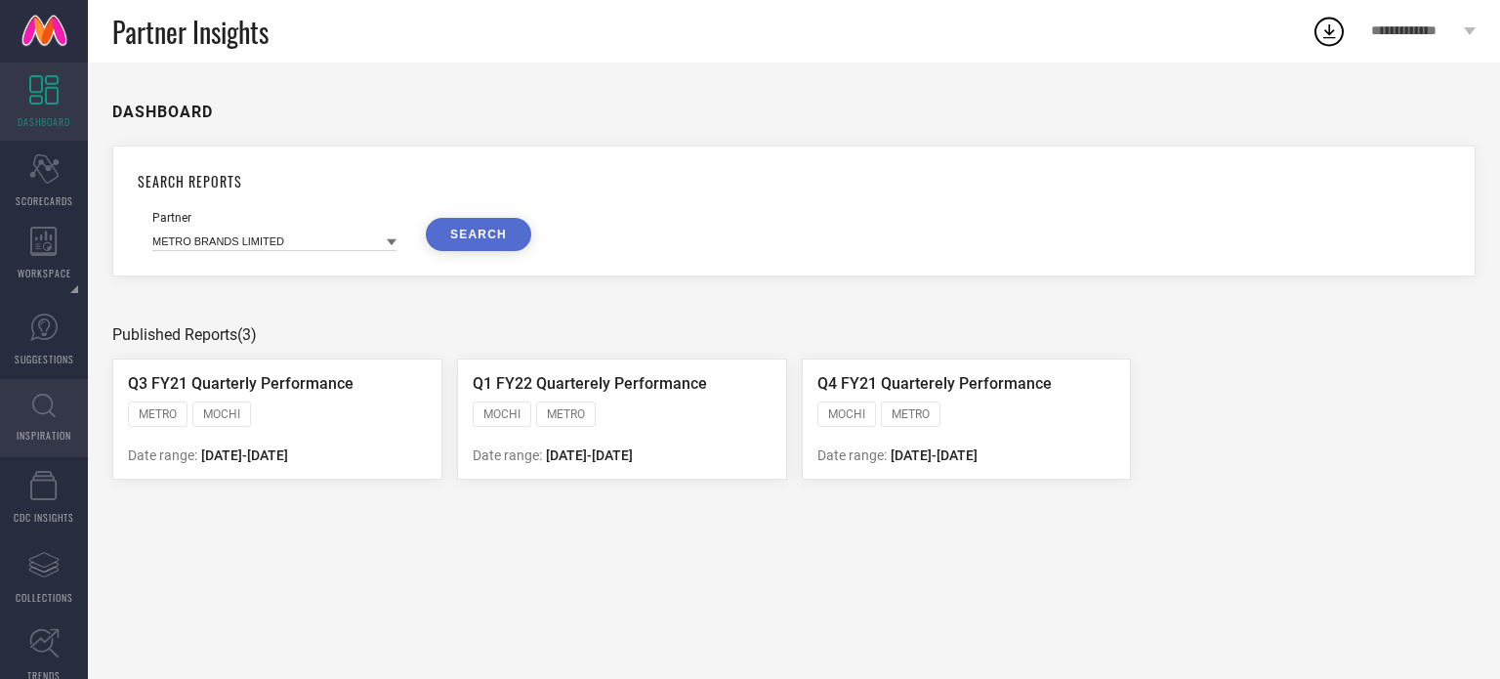
click at [21, 425] on link "INSPIRATION" at bounding box center [44, 418] width 88 height 78
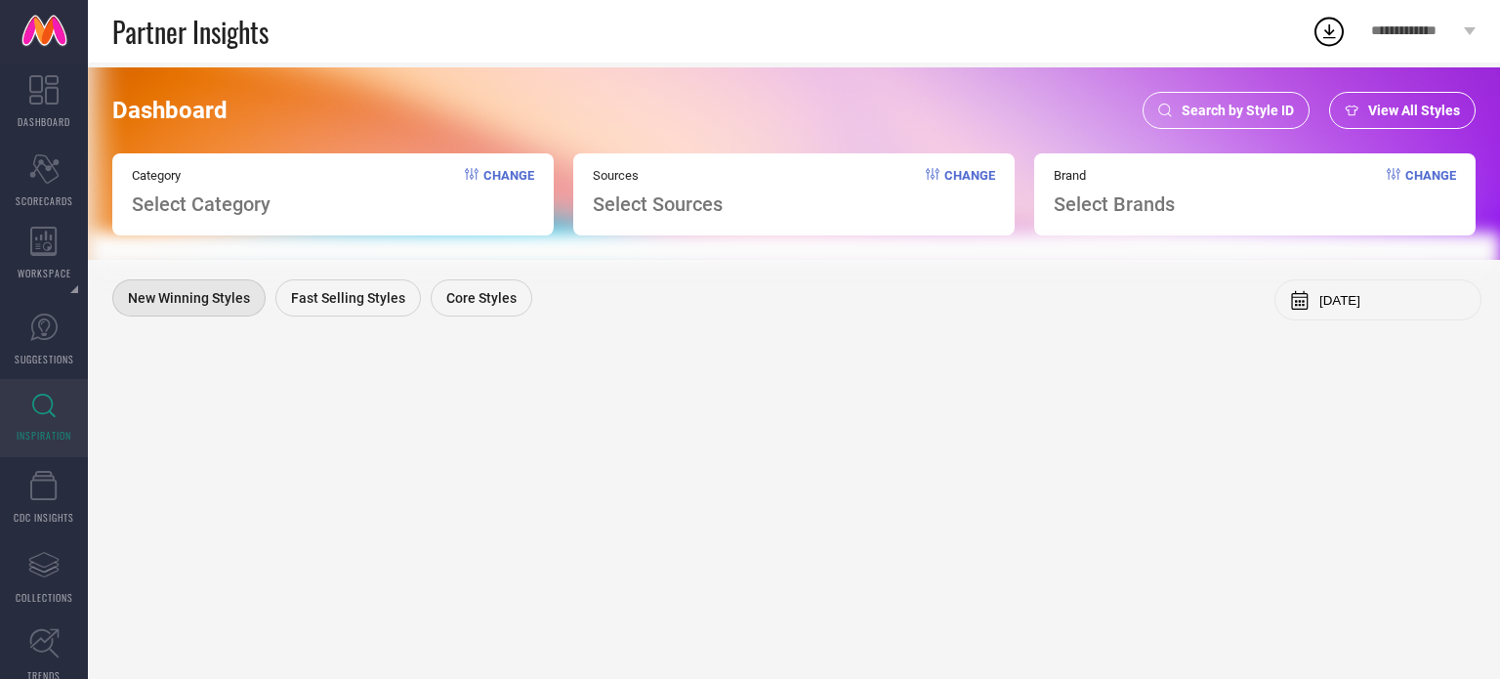
click at [1199, 101] on div "Search by Style ID" at bounding box center [1226, 110] width 167 height 37
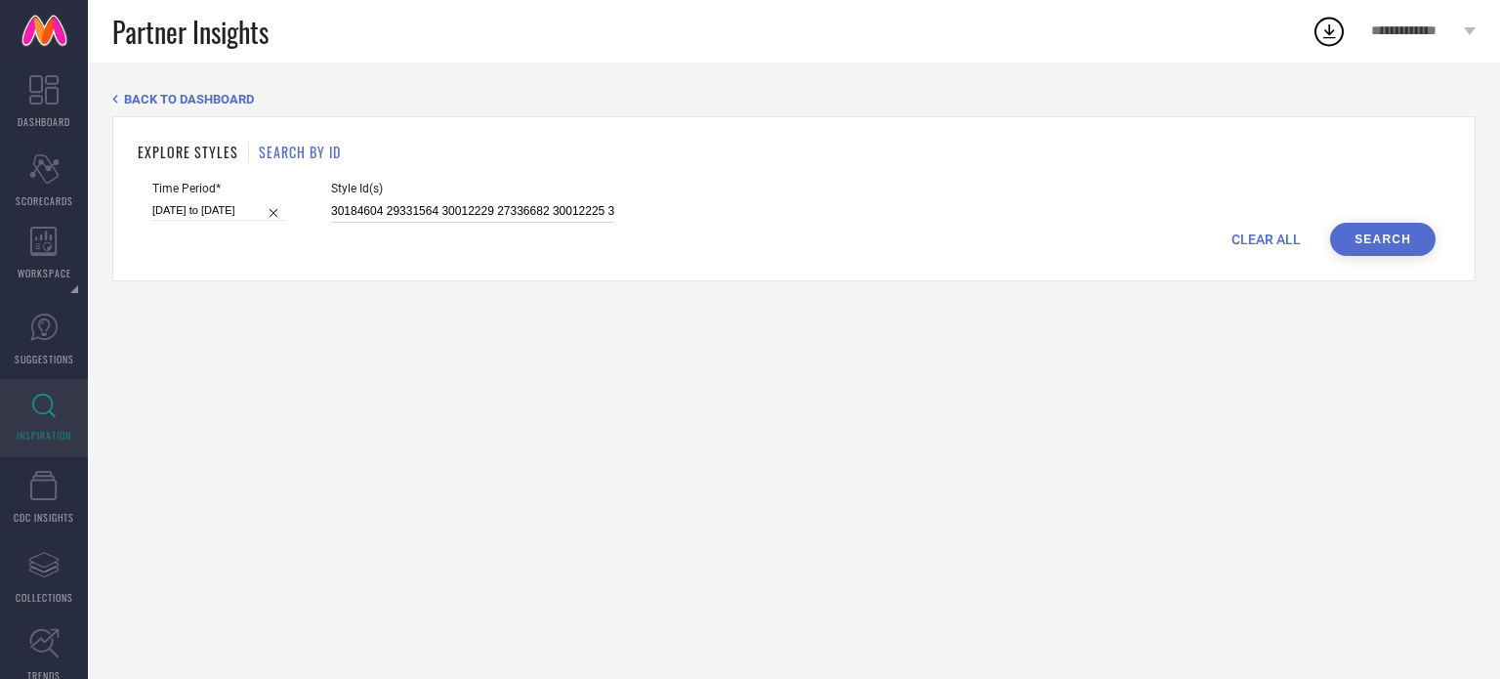
click at [440, 206] on input "30184604 29331564 30012229 27336682 30012225 30184601 30012221 27336688 1908687…" at bounding box center [472, 211] width 283 height 22
paste input "30818961 32941352 35731730 30477583 36028524 30819004 36080231 35731732 3276469…"
type input "30818961 32941352 35731730 30477583 36028524 30819004 36080231 35731732 3276469…"
select select "5"
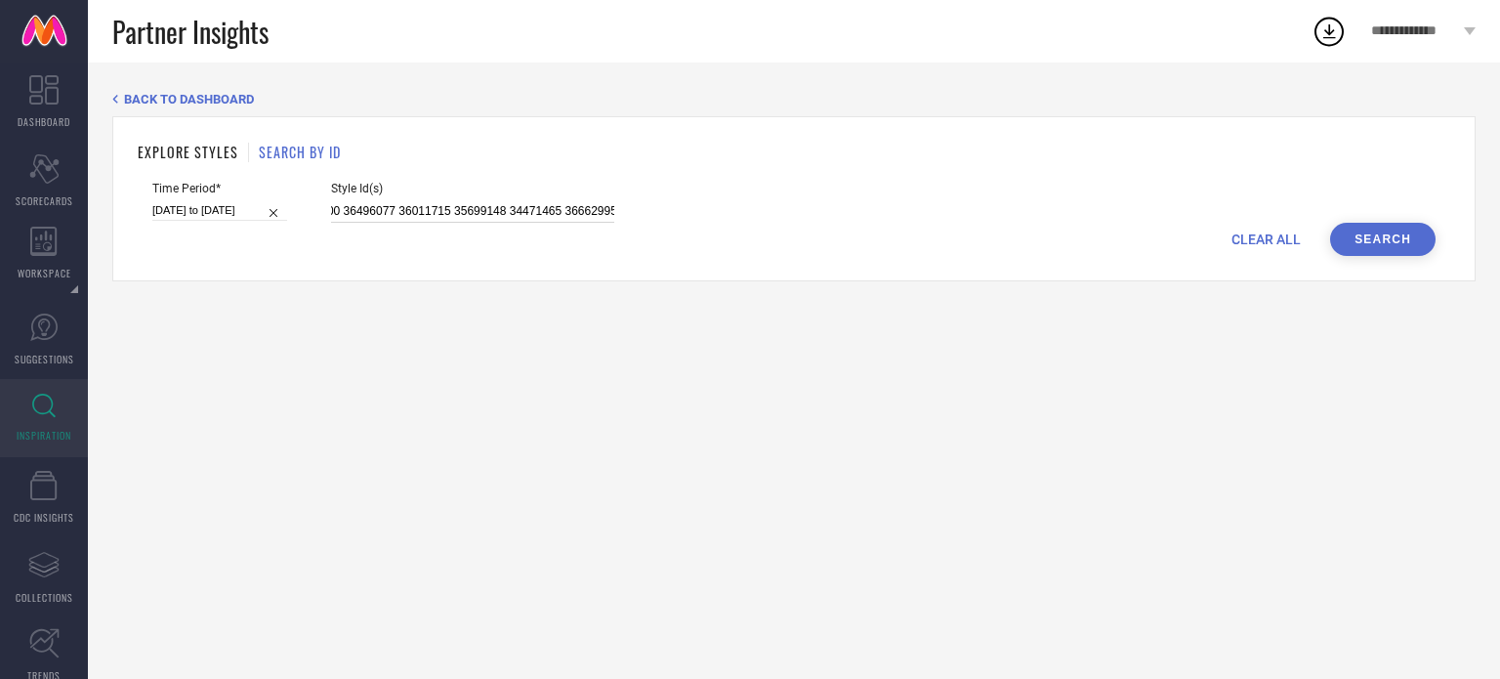
select select "2025"
select select "6"
select select "2025"
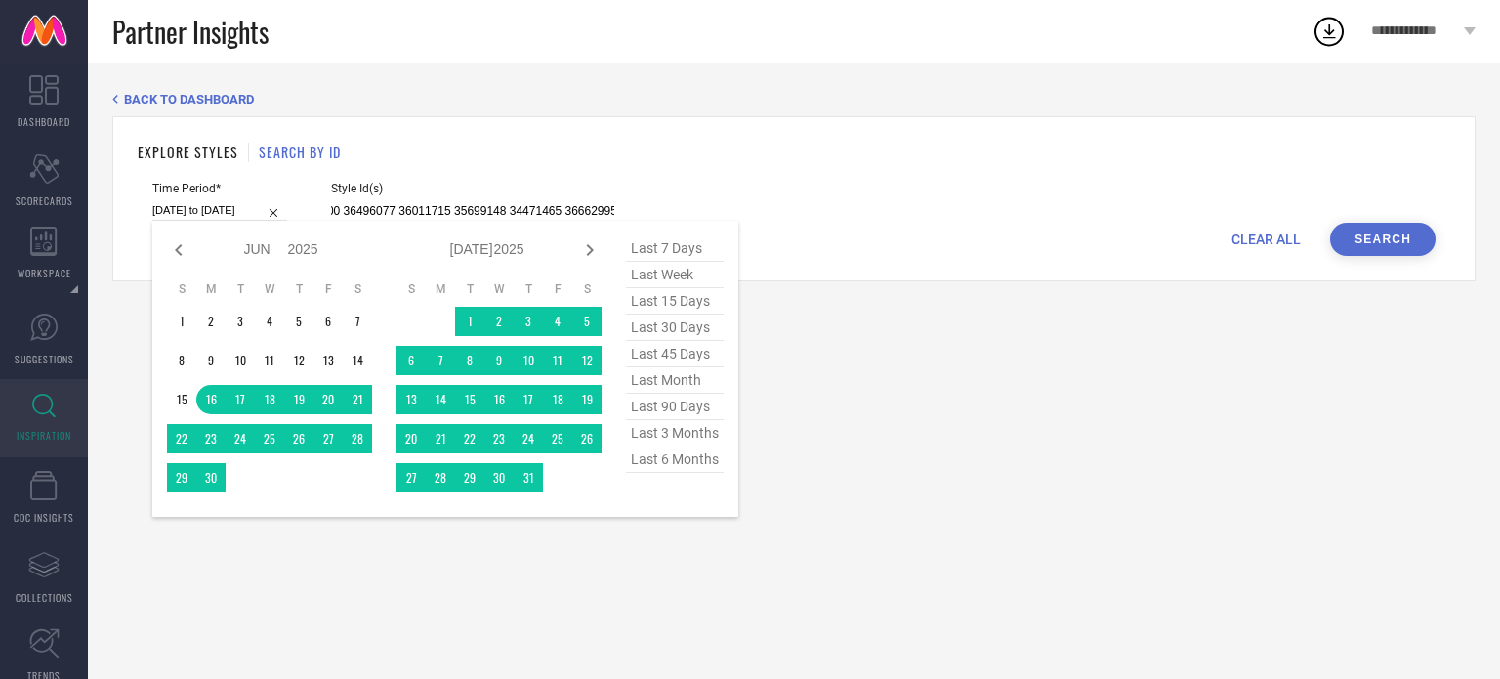
click at [202, 209] on input "[DATE] to [DATE]" at bounding box center [219, 210] width 135 height 21
type input "30818961 32941352 35731730 30477583 36028524 30819004 36080231 35731732 3276469…"
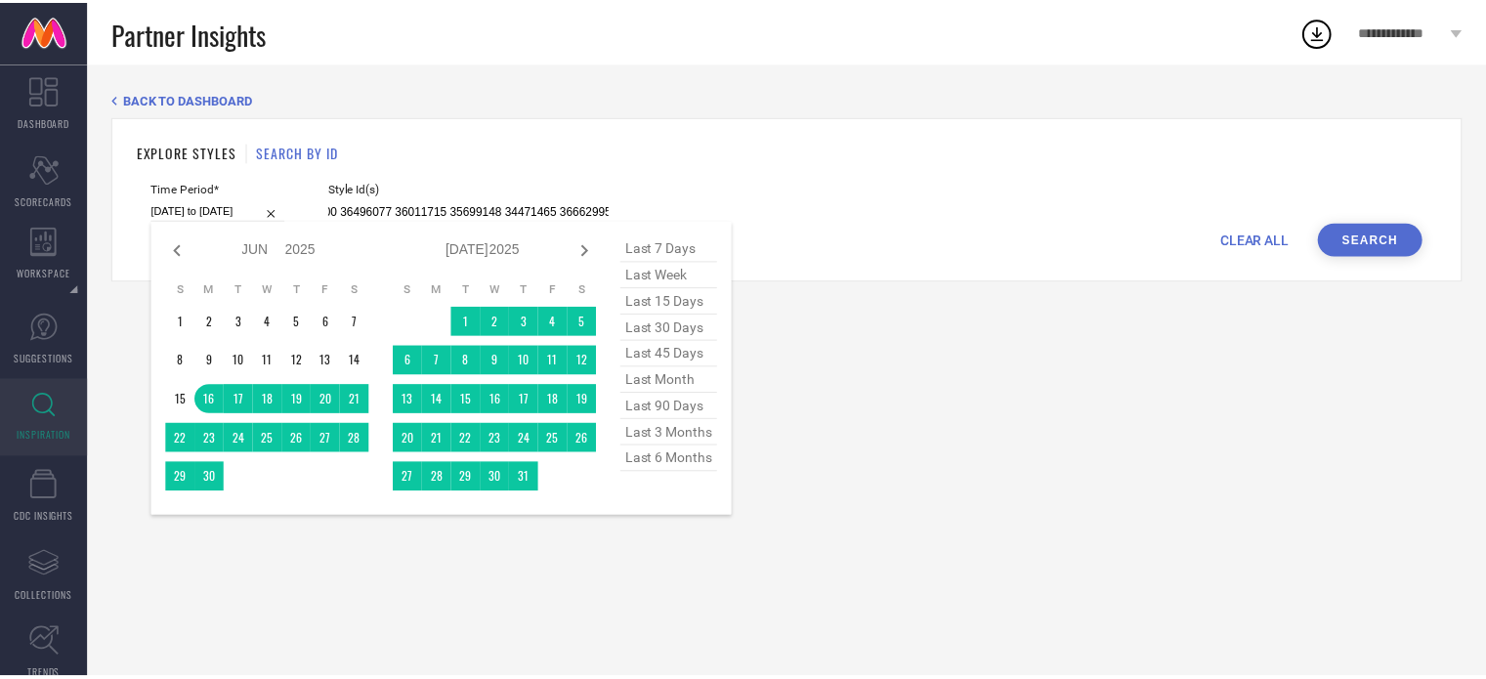
scroll to position [0, 0]
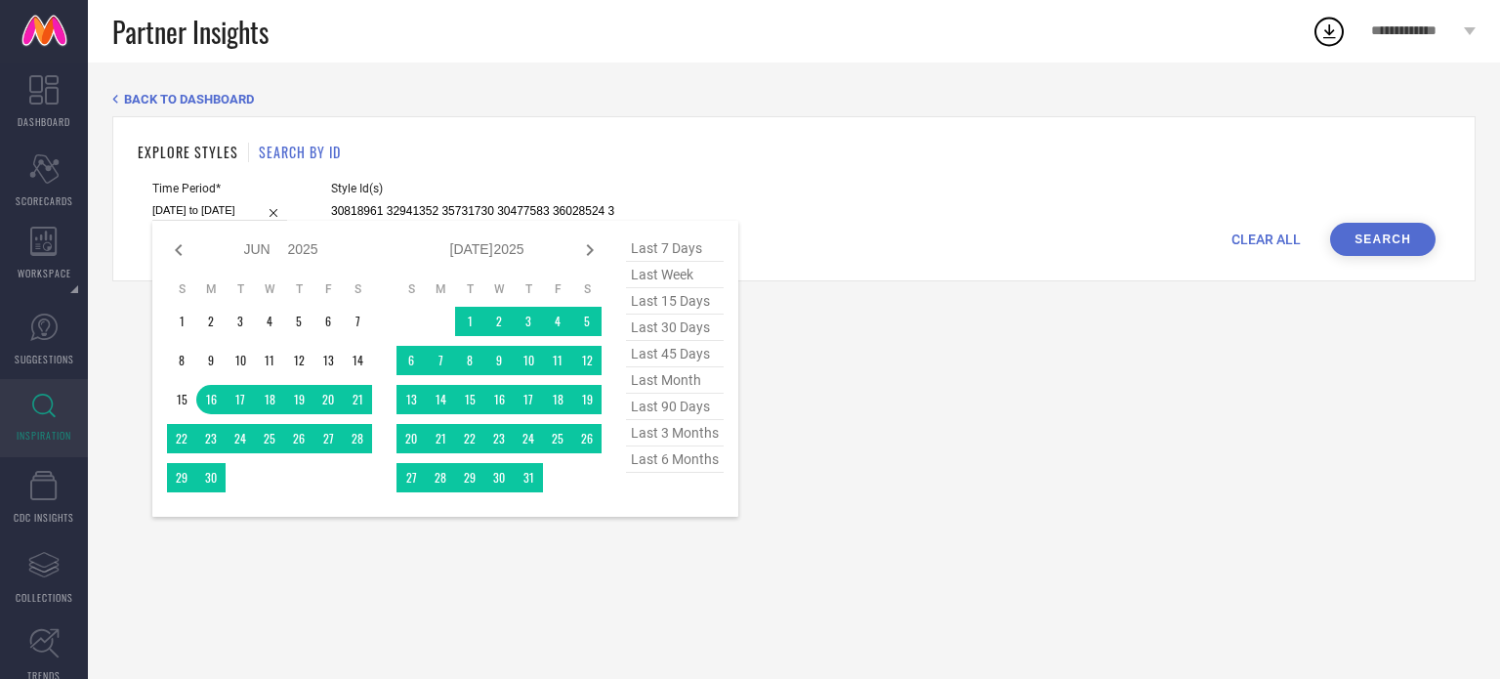
click at [671, 410] on span "last 90 days" at bounding box center [675, 407] width 98 height 26
type input "[DATE] to [DATE]"
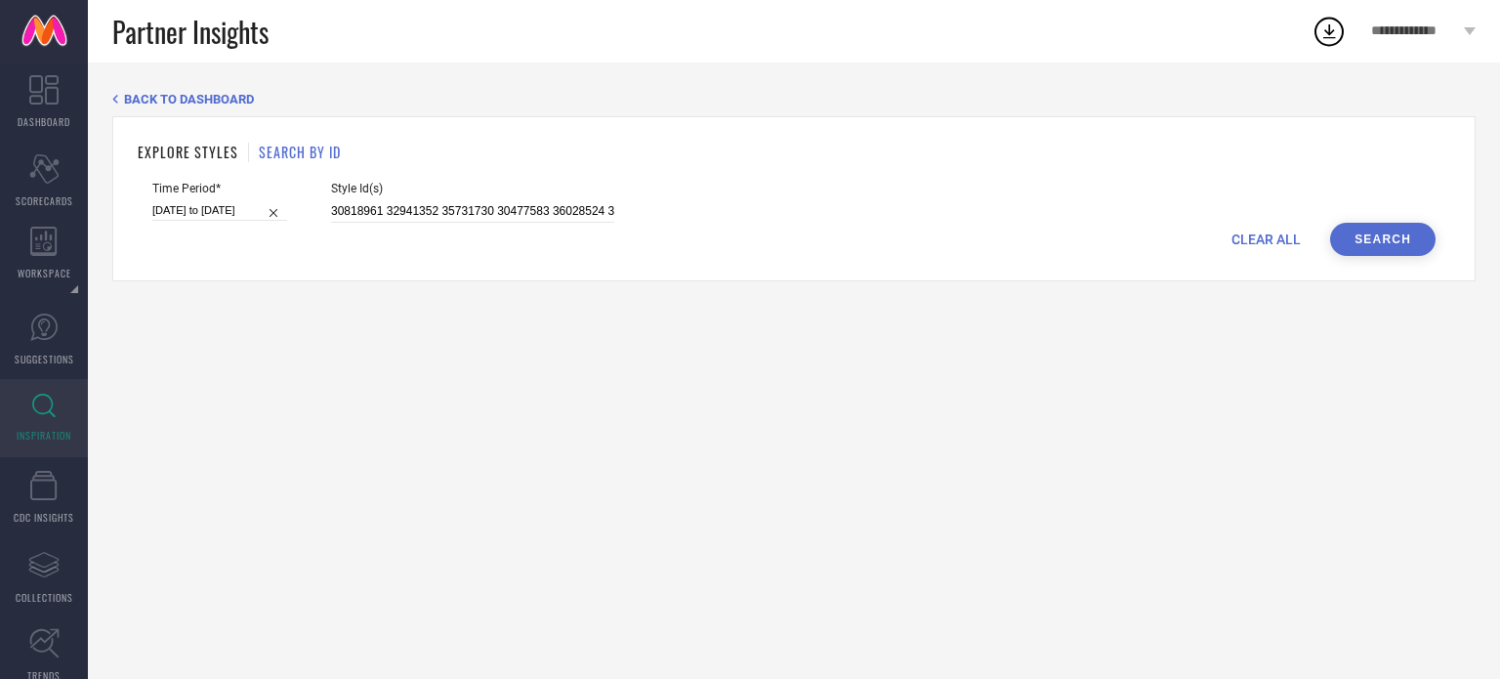
click at [1372, 238] on button "Search" at bounding box center [1382, 239] width 105 height 33
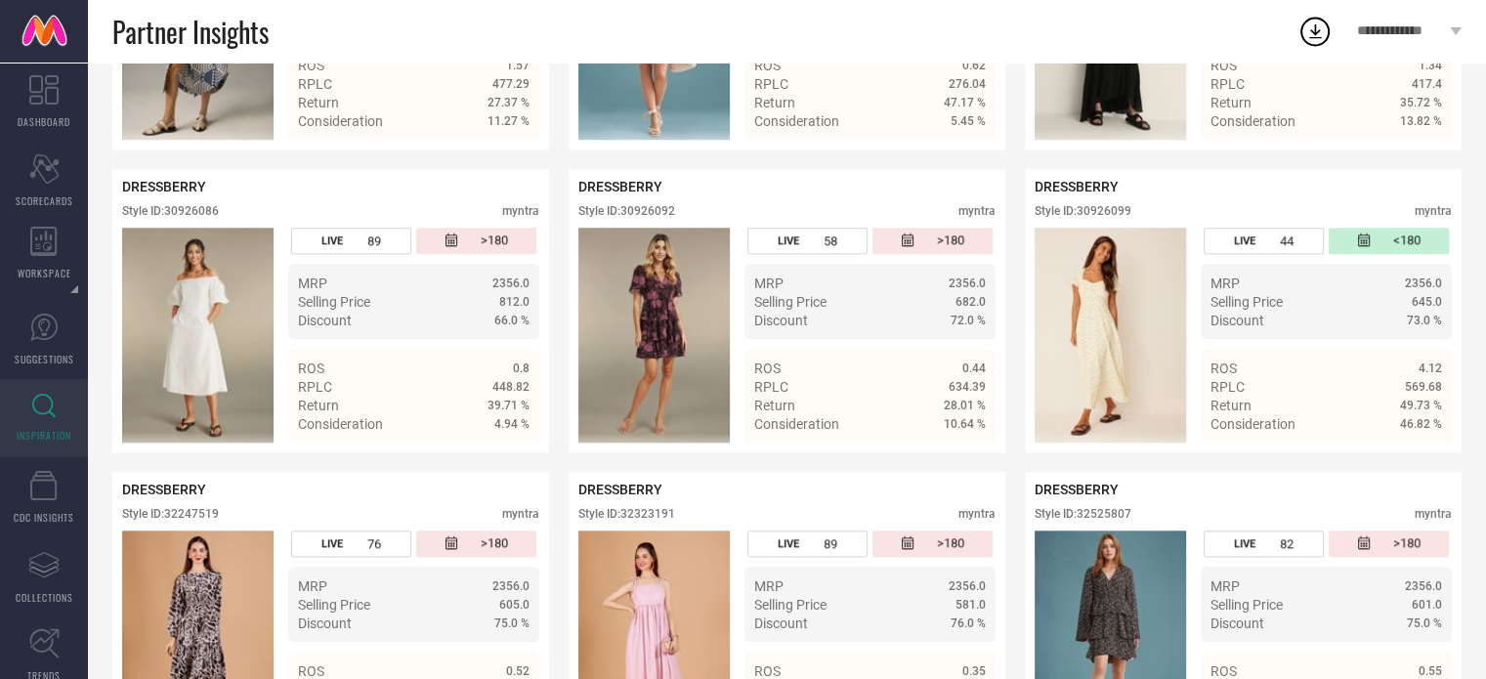
scroll to position [1695, 0]
